Goal: Information Seeking & Learning: Check status

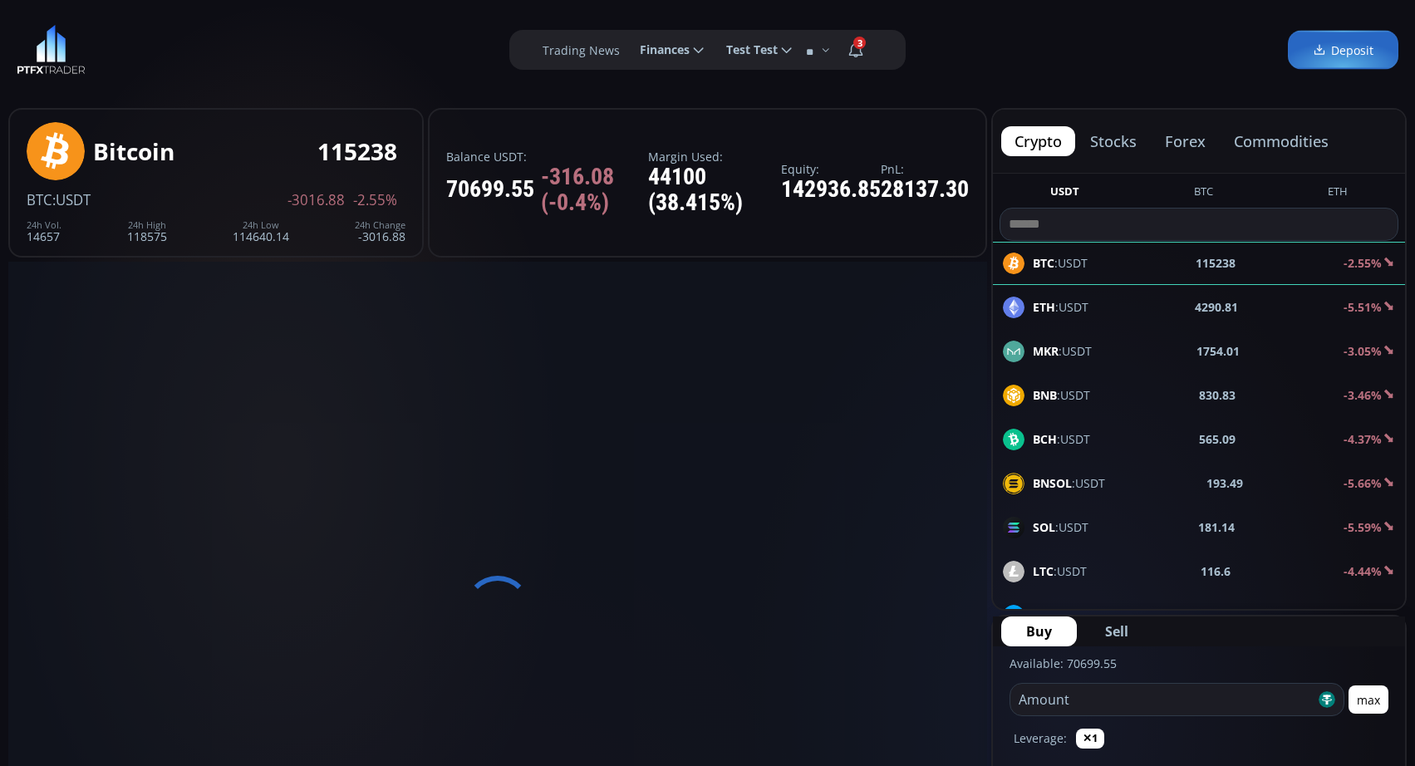
scroll to position [230, 0]
type input "********"
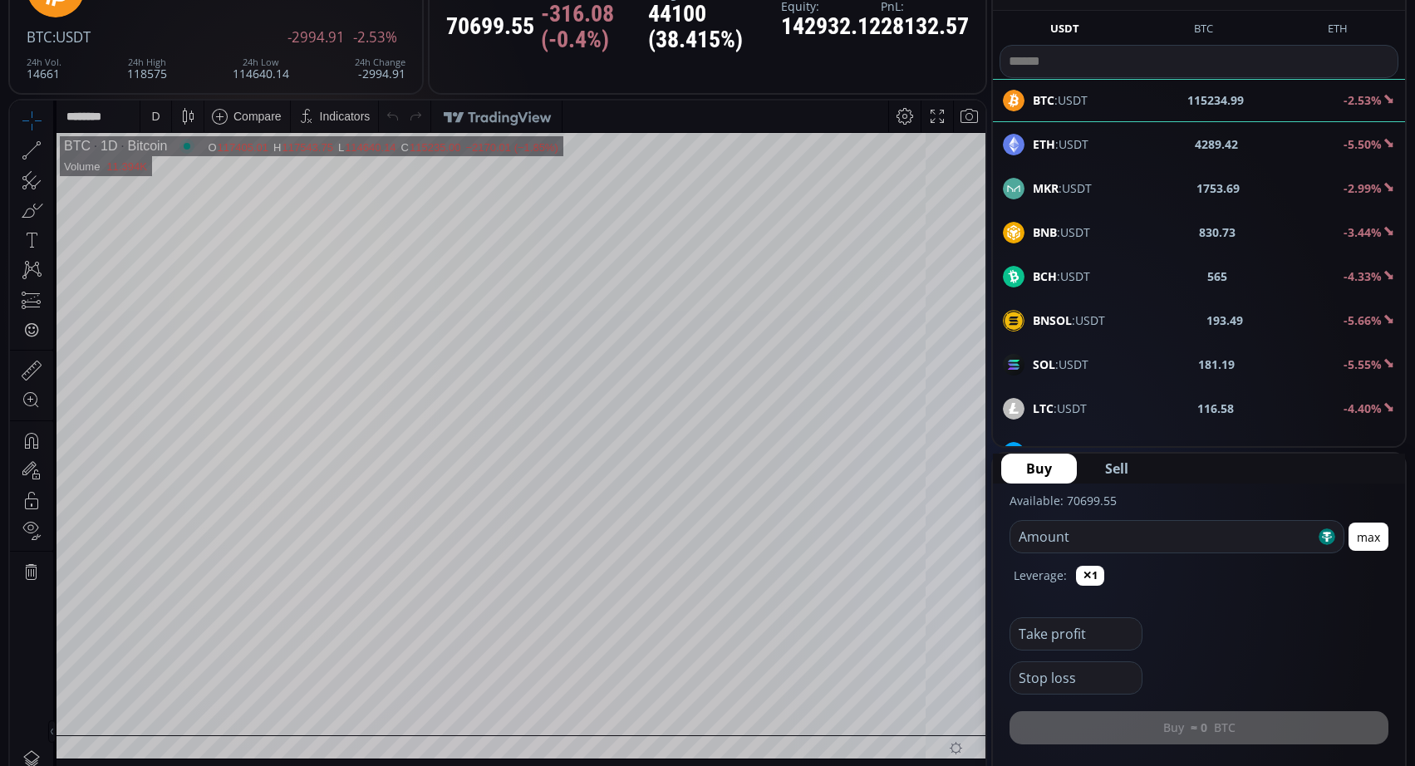
scroll to position [0, 0]
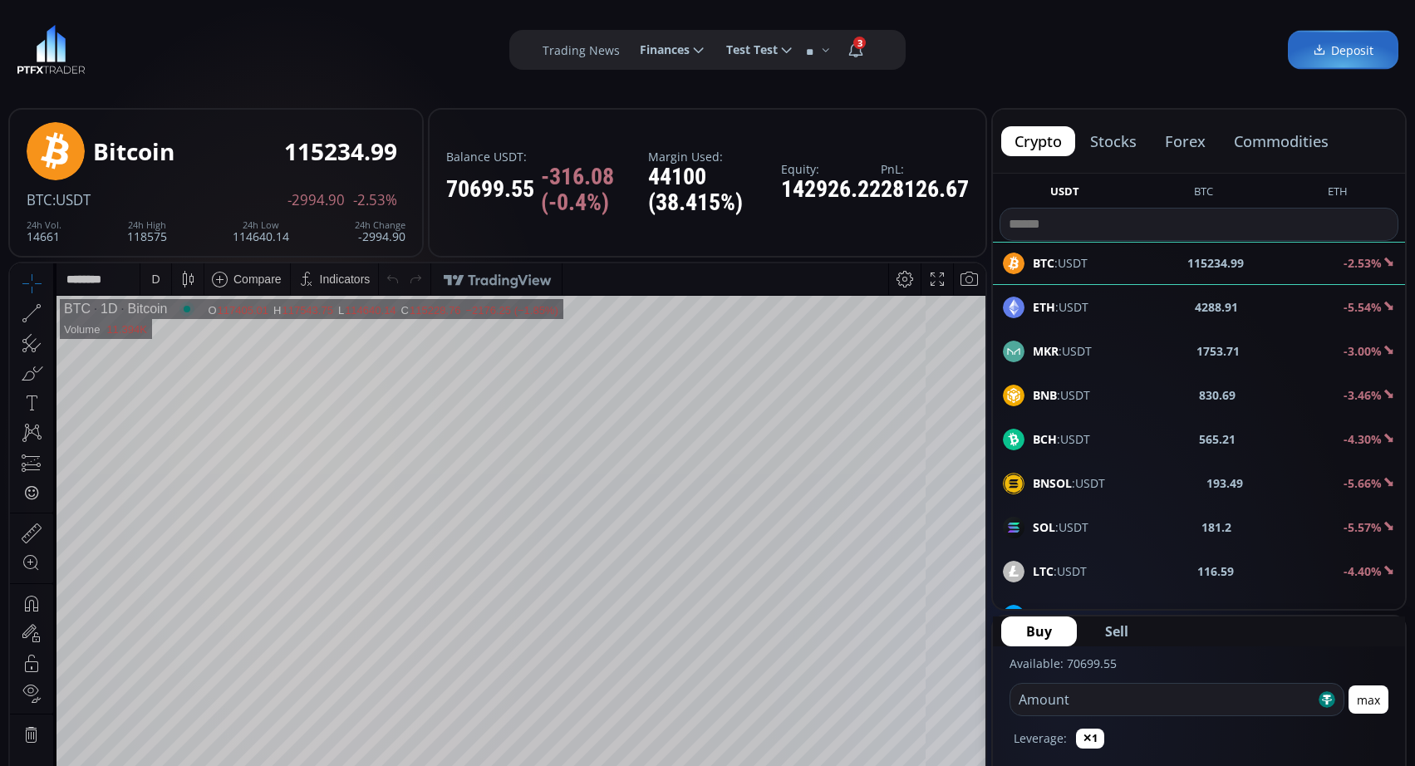
click at [867, 47] on icon at bounding box center [856, 50] width 30 height 30
click at [873, 47] on input "*" at bounding box center [873, 50] width 0 height 17
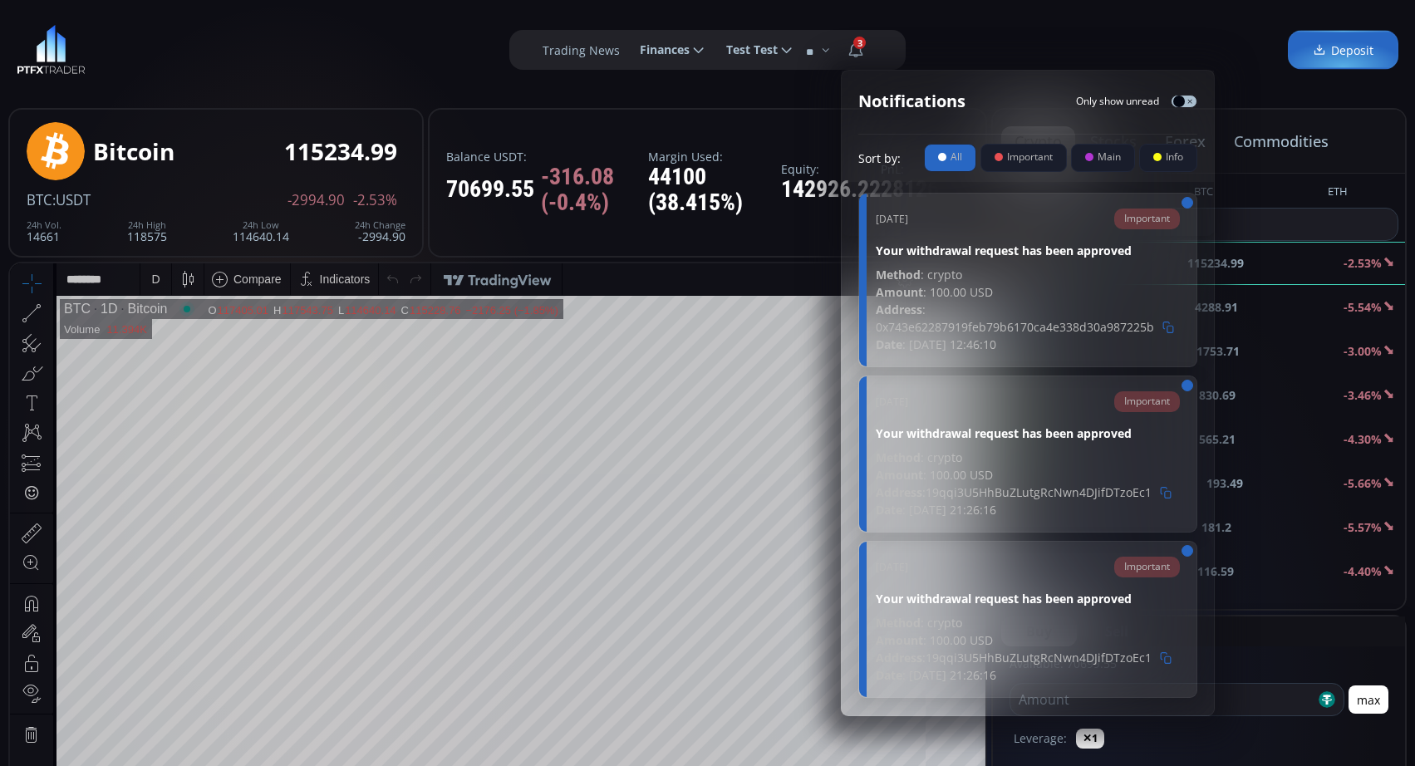
click at [858, 45] on span "3" at bounding box center [859, 43] width 12 height 12
click at [873, 45] on input "*" at bounding box center [873, 50] width 0 height 17
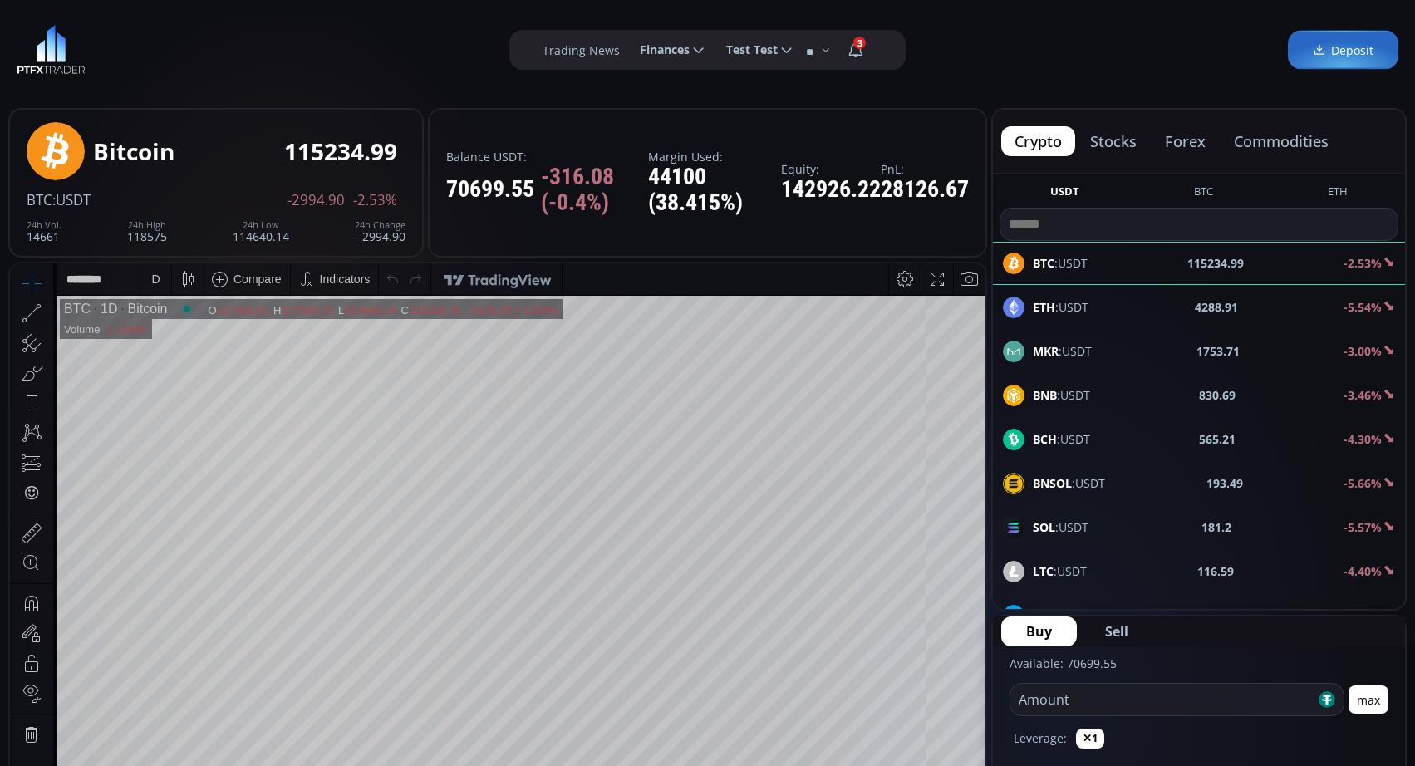
click at [858, 45] on span "3" at bounding box center [859, 43] width 12 height 12
click at [873, 45] on input "*" at bounding box center [873, 50] width 0 height 17
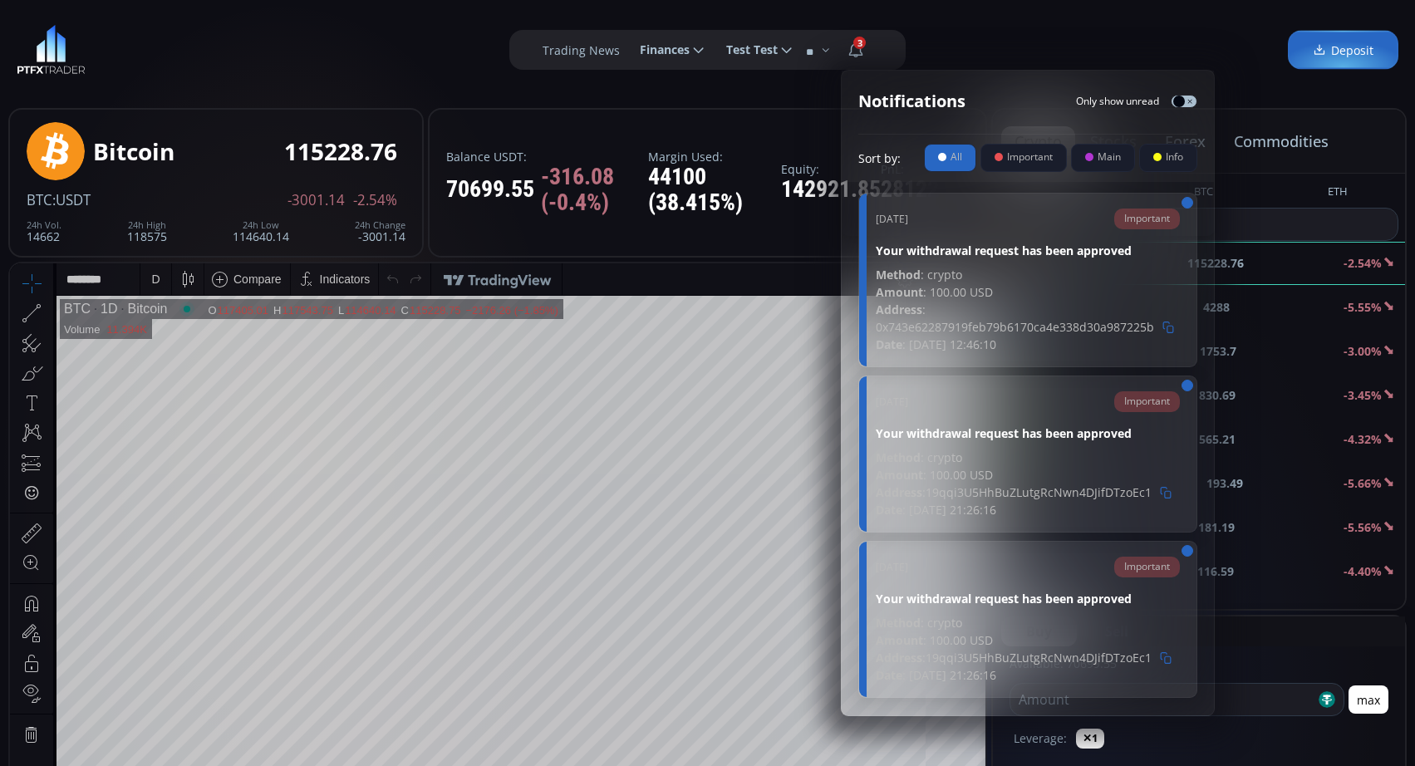
click at [858, 45] on span "3" at bounding box center [859, 43] width 12 height 12
click at [873, 45] on input "*" at bounding box center [873, 50] width 0 height 17
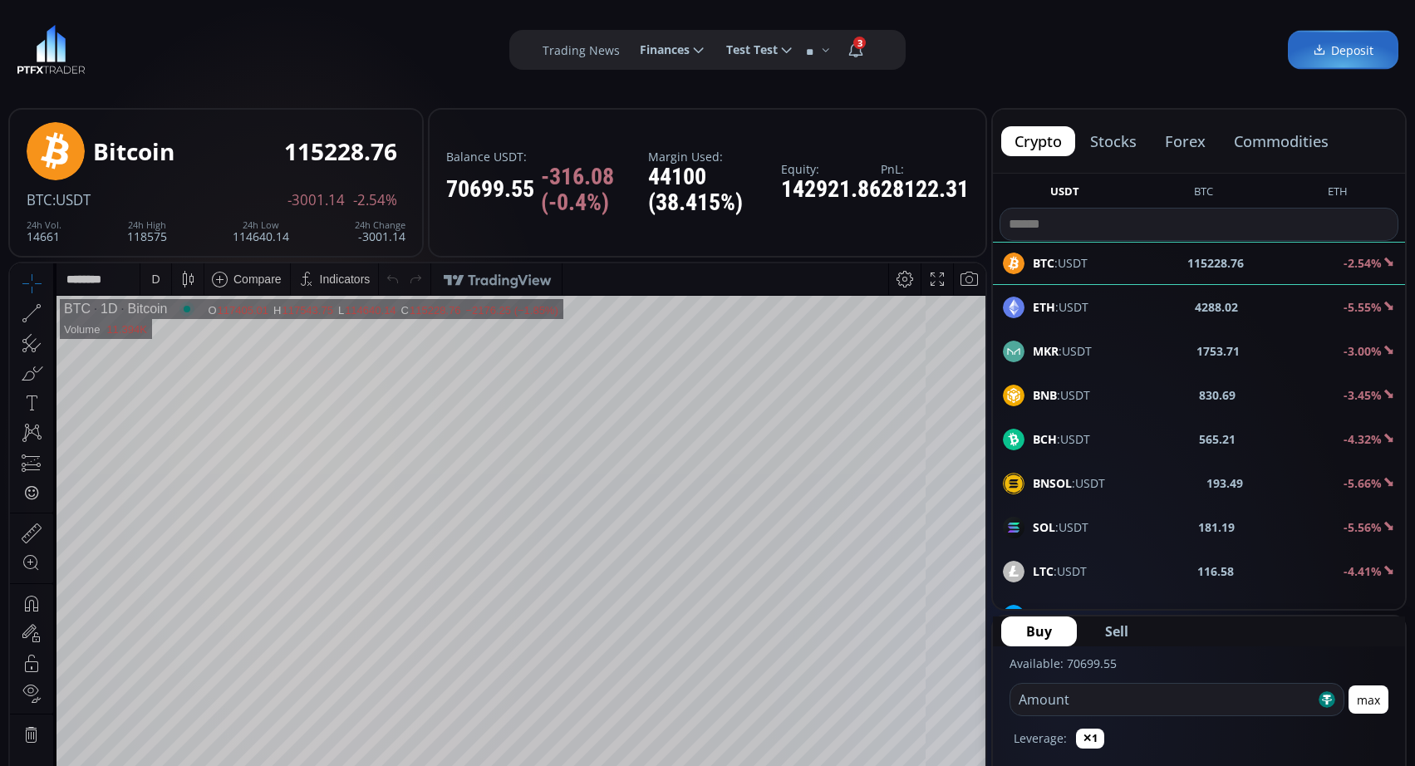
click at [858, 46] on span "3" at bounding box center [859, 43] width 12 height 12
click at [873, 46] on input "*" at bounding box center [873, 50] width 0 height 17
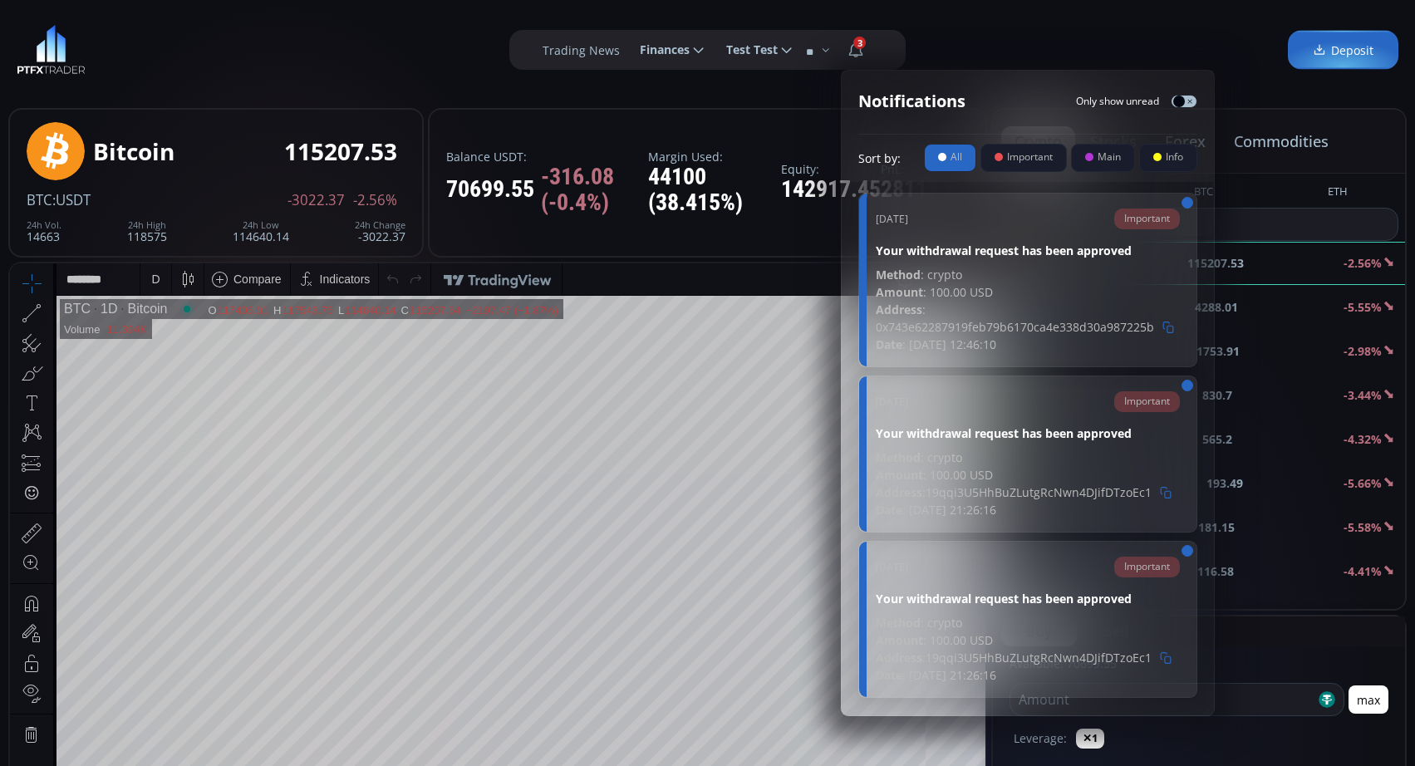
click at [1197, 199] on div "[DATE] Important Your withdrawal request has been approved Method : crypto Amou…" at bounding box center [1028, 449] width 372 height 534
click at [1188, 202] on button "button" at bounding box center [1188, 203] width 12 height 12
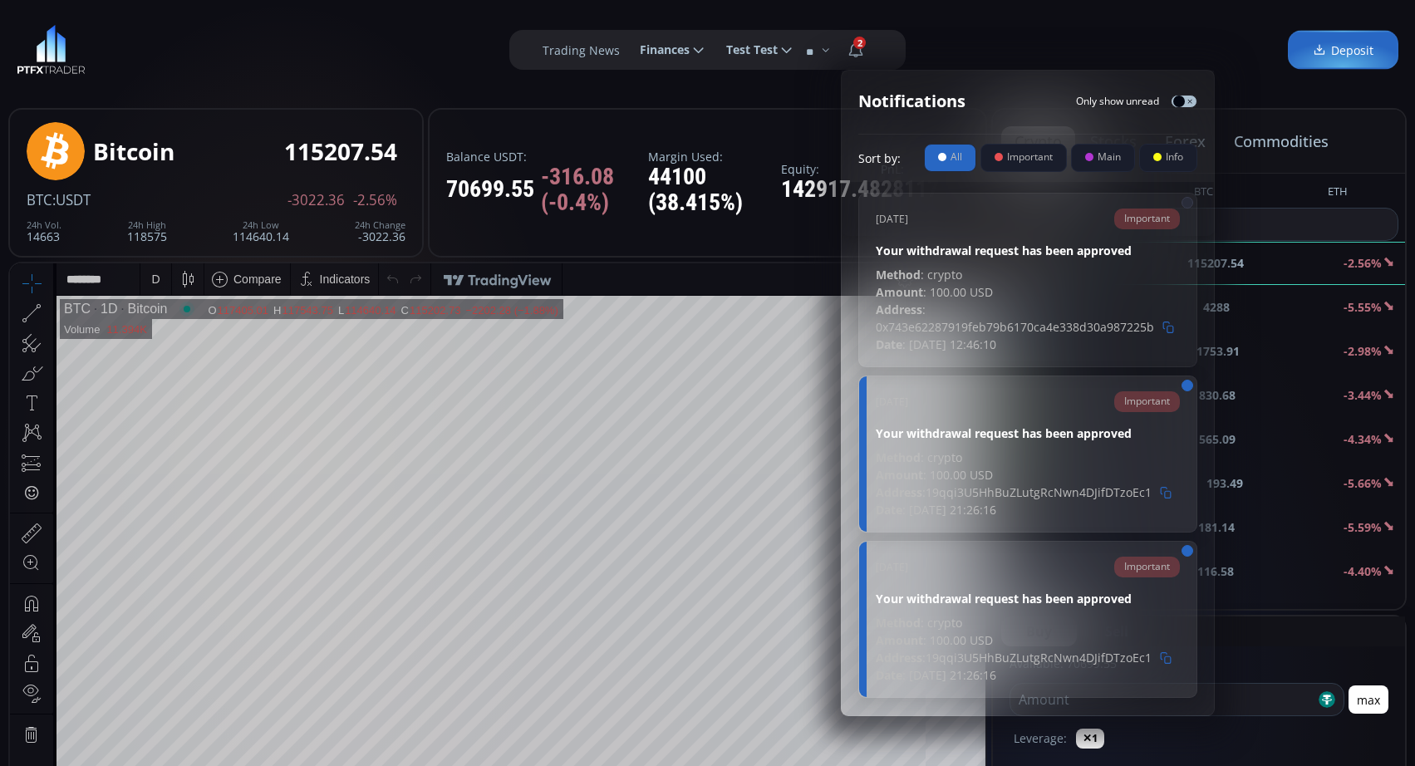
click at [1188, 201] on button "button" at bounding box center [1188, 203] width 12 height 12
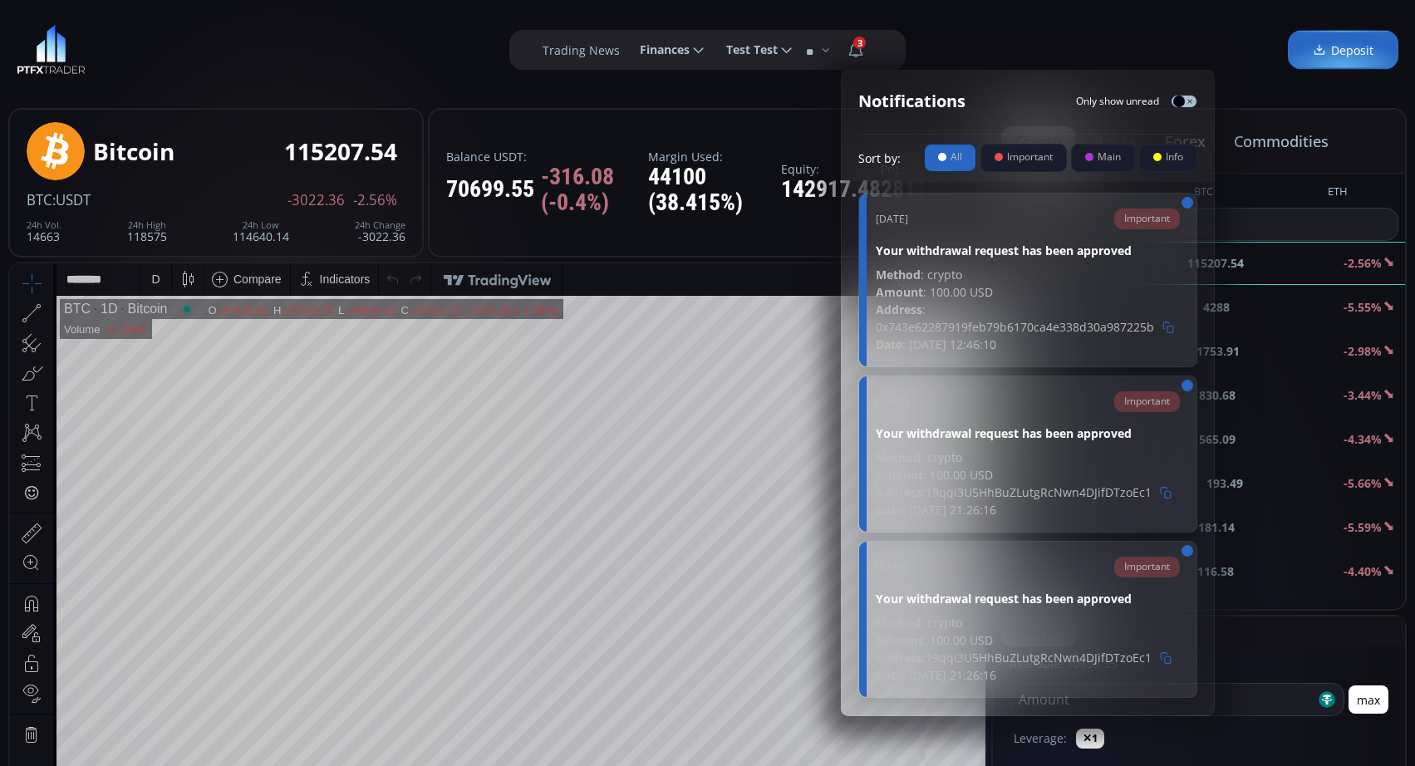
click at [1188, 201] on button "button" at bounding box center [1188, 203] width 12 height 12
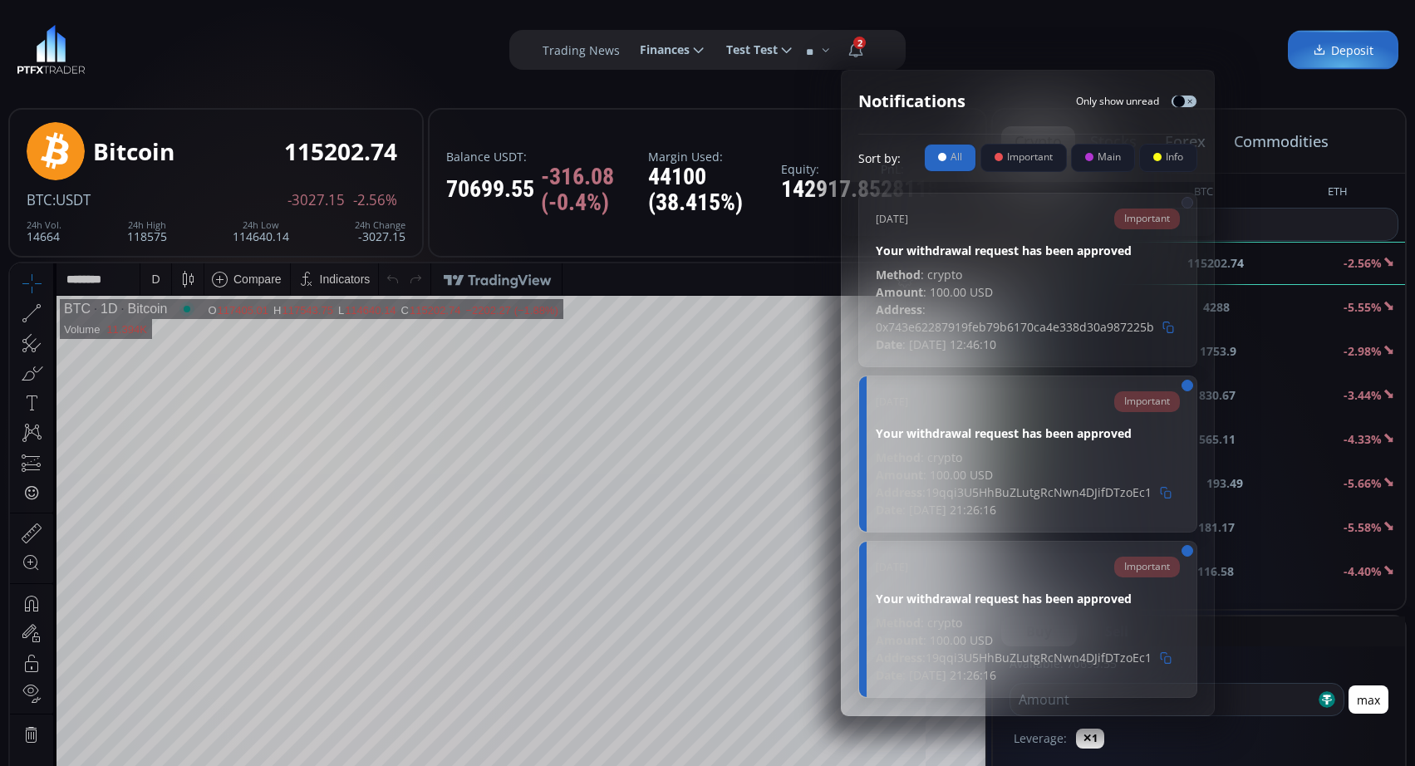
click at [1188, 201] on button "button" at bounding box center [1188, 203] width 12 height 12
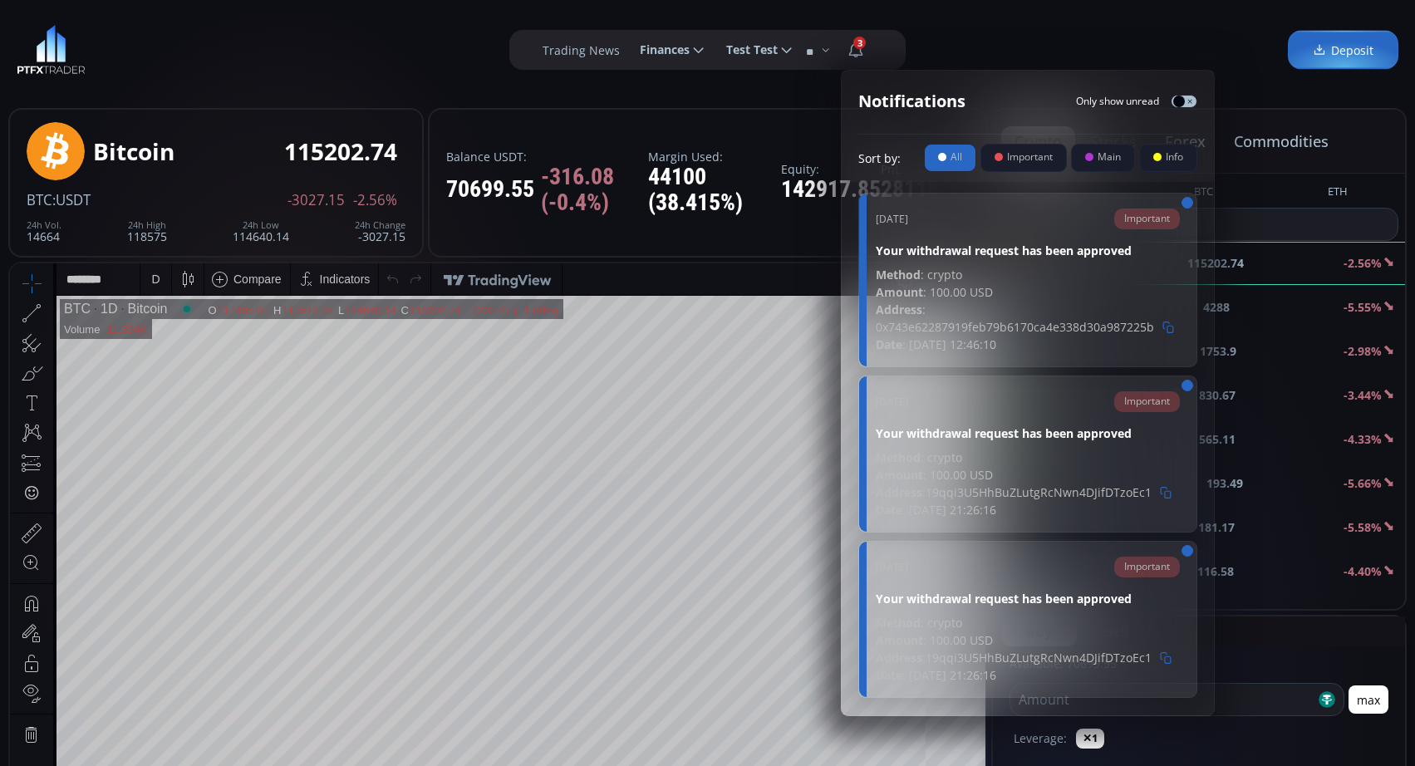
click at [1188, 201] on button "button" at bounding box center [1188, 203] width 12 height 12
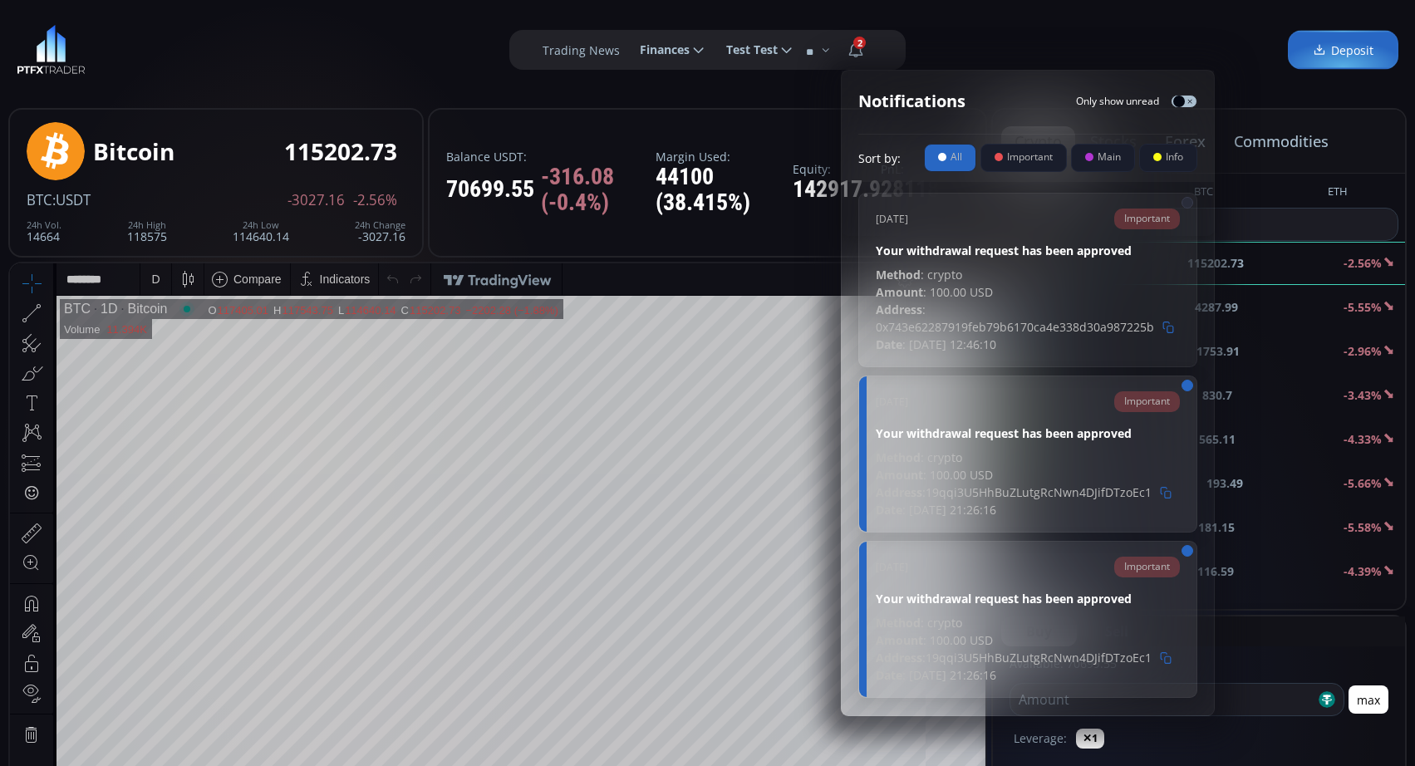
click at [1184, 385] on button "button" at bounding box center [1188, 386] width 12 height 12
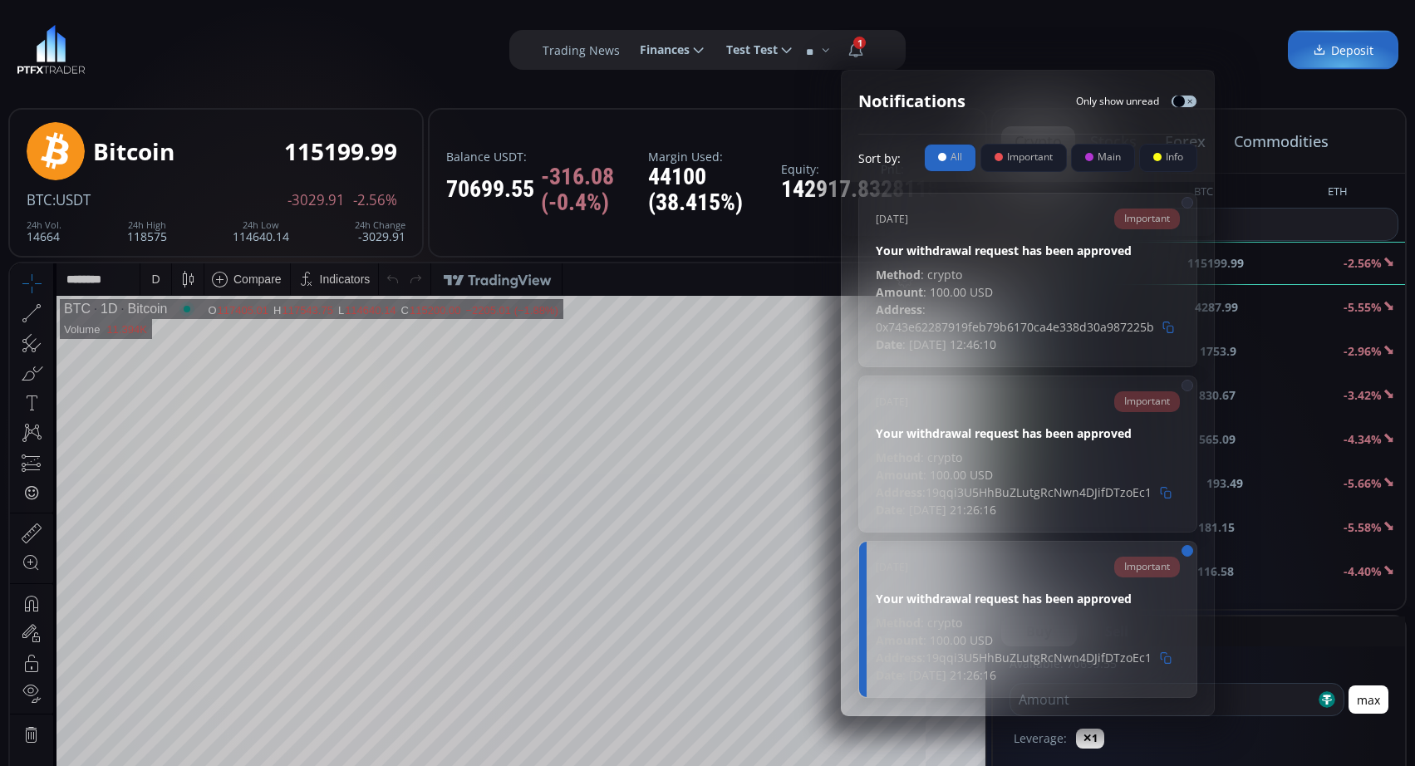
click at [1186, 553] on button "button" at bounding box center [1188, 551] width 12 height 12
click at [1043, 41] on div "Trading News ******** Finances Deposit Withdrawal History ********* Test Test P…" at bounding box center [707, 50] width 1415 height 100
